Goal: Task Accomplishment & Management: Use online tool/utility

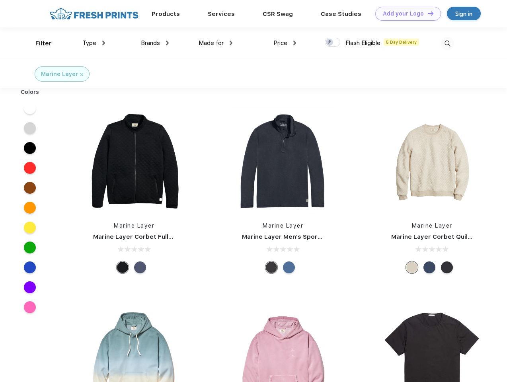
click at [405, 14] on link "Add your Logo Design Tool" at bounding box center [408, 14] width 66 height 14
click at [0, 0] on div "Design Tool" at bounding box center [0, 0] width 0 height 0
click at [427, 13] on link "Add your Logo Design Tool" at bounding box center [408, 14] width 66 height 14
click at [38, 43] on div "Filter" at bounding box center [43, 43] width 16 height 9
click at [94, 43] on span "Type" at bounding box center [89, 42] width 14 height 7
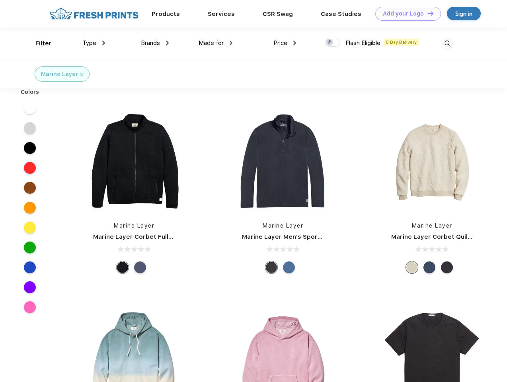
click at [155, 43] on span "Brands" at bounding box center [150, 42] width 19 height 7
click at [215, 43] on span "Made for" at bounding box center [210, 42] width 25 height 7
click at [285, 43] on span "Price" at bounding box center [280, 42] width 14 height 7
click at [332, 43] on div at bounding box center [332, 42] width 16 height 9
click at [330, 43] on input "checkbox" at bounding box center [326, 39] width 5 height 5
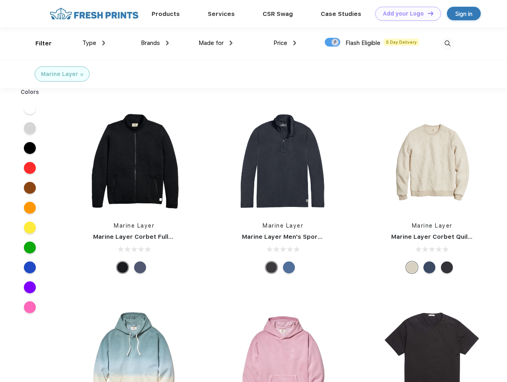
click at [447, 43] on img at bounding box center [447, 43] width 13 height 13
